Goal: Complete application form

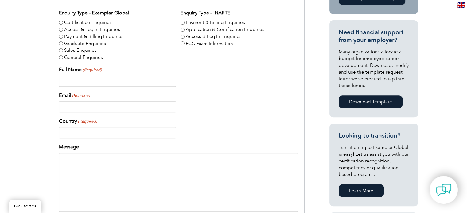
scroll to position [215, 0]
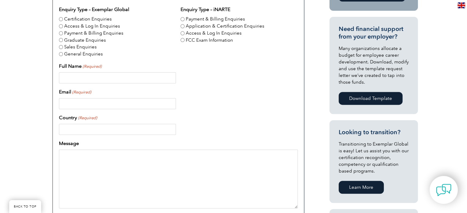
click at [60, 53] on input "General Enquiries" at bounding box center [61, 54] width 4 height 4
radio input "true"
click at [78, 77] on input "Full Name (Required)" at bounding box center [117, 77] width 117 height 11
type input "[PERSON_NAME]"
type input "[EMAIL_ADDRESS][DOMAIN_NAME]"
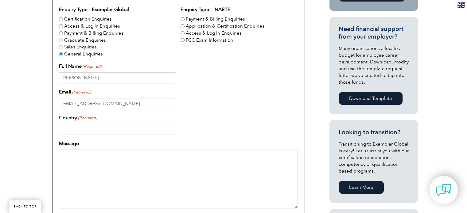
type input "[GEOGRAPHIC_DATA]"
type input "08860207886"
click at [118, 103] on input "[EMAIL_ADDRESS][DOMAIN_NAME]" at bounding box center [117, 103] width 117 height 11
drag, startPoint x: 117, startPoint y: 103, endPoint x: 57, endPoint y: 105, distance: 59.9
click at [57, 105] on div "Enquiry Type – Exemplar Global Certification Enquiries Access & Log In Enquirie…" at bounding box center [179, 164] width 252 height 338
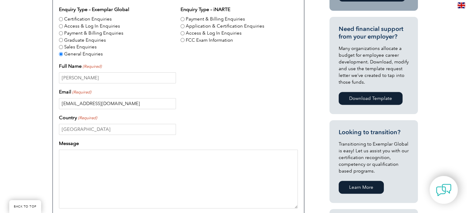
type input "[EMAIL_ADDRESS][DOMAIN_NAME]"
click at [93, 141] on div "Message" at bounding box center [178, 174] width 239 height 69
click at [139, 159] on textarea "Message" at bounding box center [178, 179] width 239 height 59
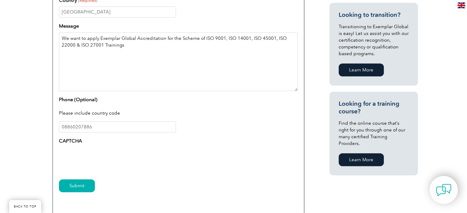
scroll to position [338, 0]
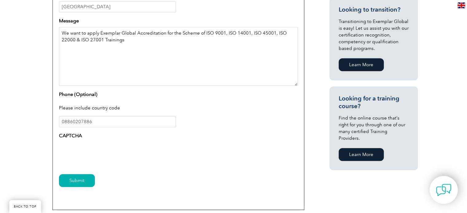
type textarea "We want to apply Exemplar Global Accreditation for the Scheme of ISO 9001, ISO …"
click at [79, 180] on input "Submit" at bounding box center [77, 180] width 36 height 13
